Goal: Find specific page/section: Find specific page/section

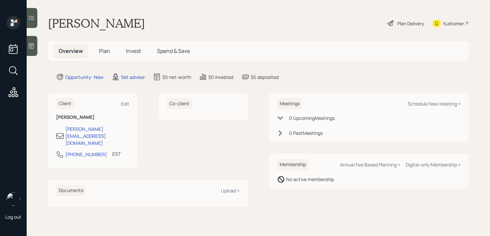
click at [38, 50] on main "[PERSON_NAME] Plan Delivery Kustomer Overview Plan Invest Spend & Save Opportun…" at bounding box center [258, 118] width 463 height 236
click at [36, 50] on div at bounding box center [32, 46] width 11 height 20
